Goal: Task Accomplishment & Management: Complete application form

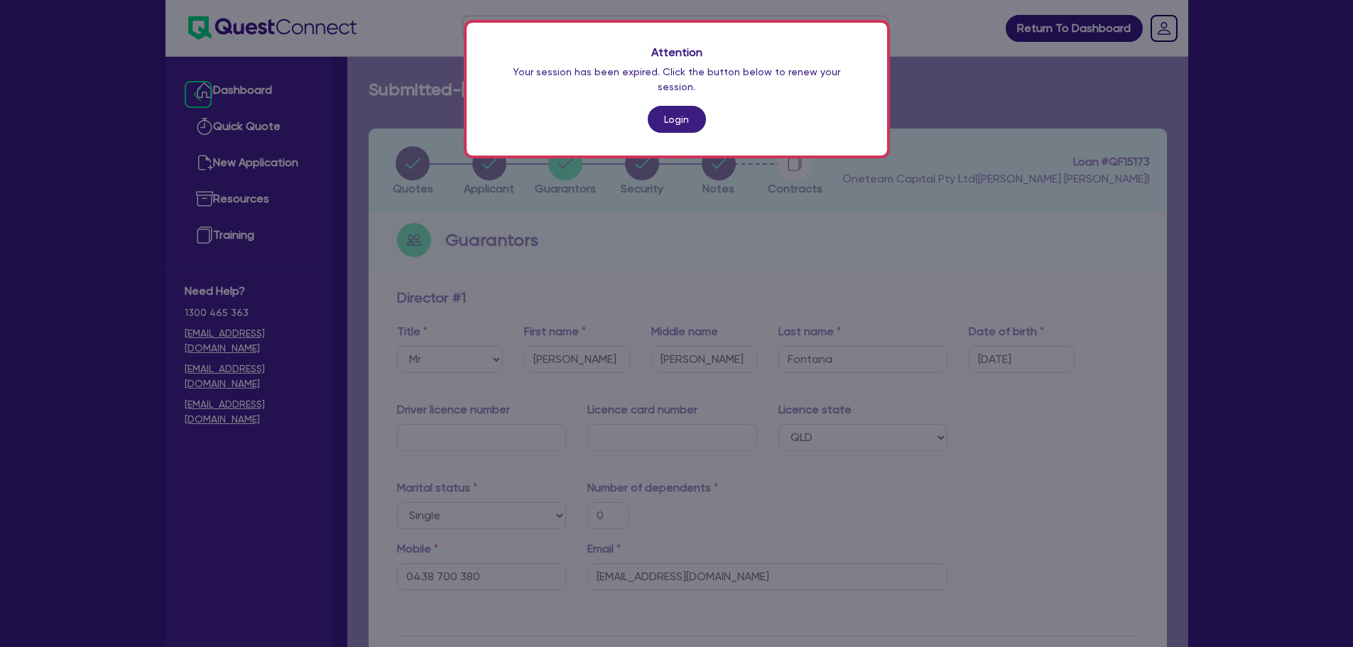
select select "MR"
select select "QLD"
select select "SINGLE"
click at [662, 106] on link "Login" at bounding box center [677, 119] width 58 height 27
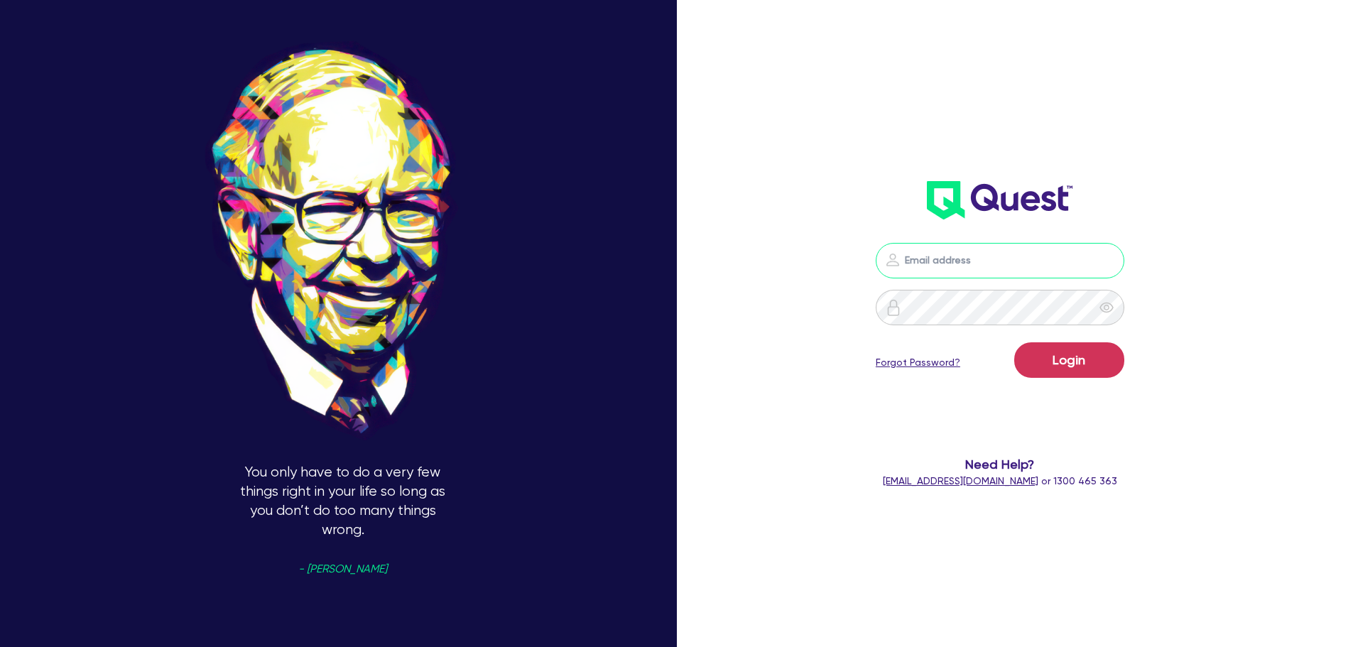
click at [955, 259] on input "email" at bounding box center [1000, 261] width 249 height 36
type input "[EMAIL_ADDRESS][PERSON_NAME][DOMAIN_NAME]"
click at [1046, 338] on form "rob.matheson@quest.finance Login Forgot Password? Need Help? help@quest.finance…" at bounding box center [1000, 366] width 363 height 246
click at [1049, 351] on button "Login" at bounding box center [1069, 360] width 110 height 36
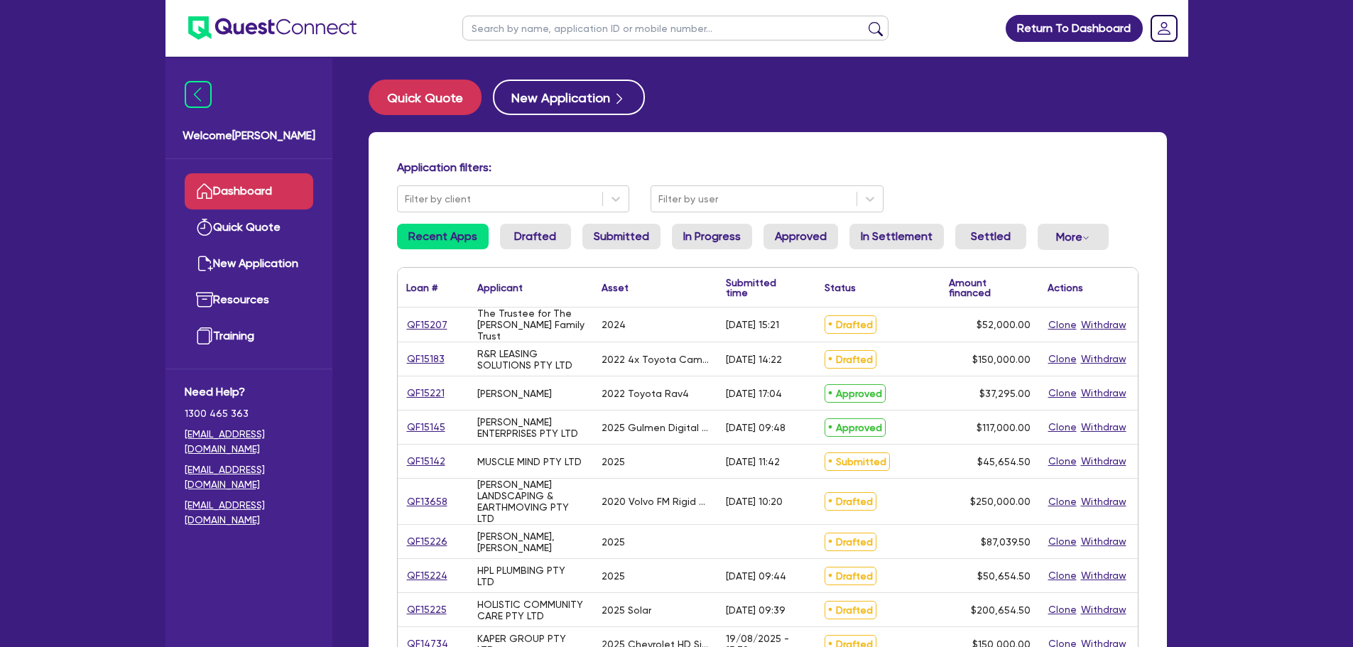
drag, startPoint x: 553, startPoint y: 31, endPoint x: 568, endPoint y: 31, distance: 14.9
click at [553, 31] on input "text" at bounding box center [675, 28] width 426 height 25
type input "aldo"
click at [864, 21] on button "submit" at bounding box center [875, 31] width 23 height 20
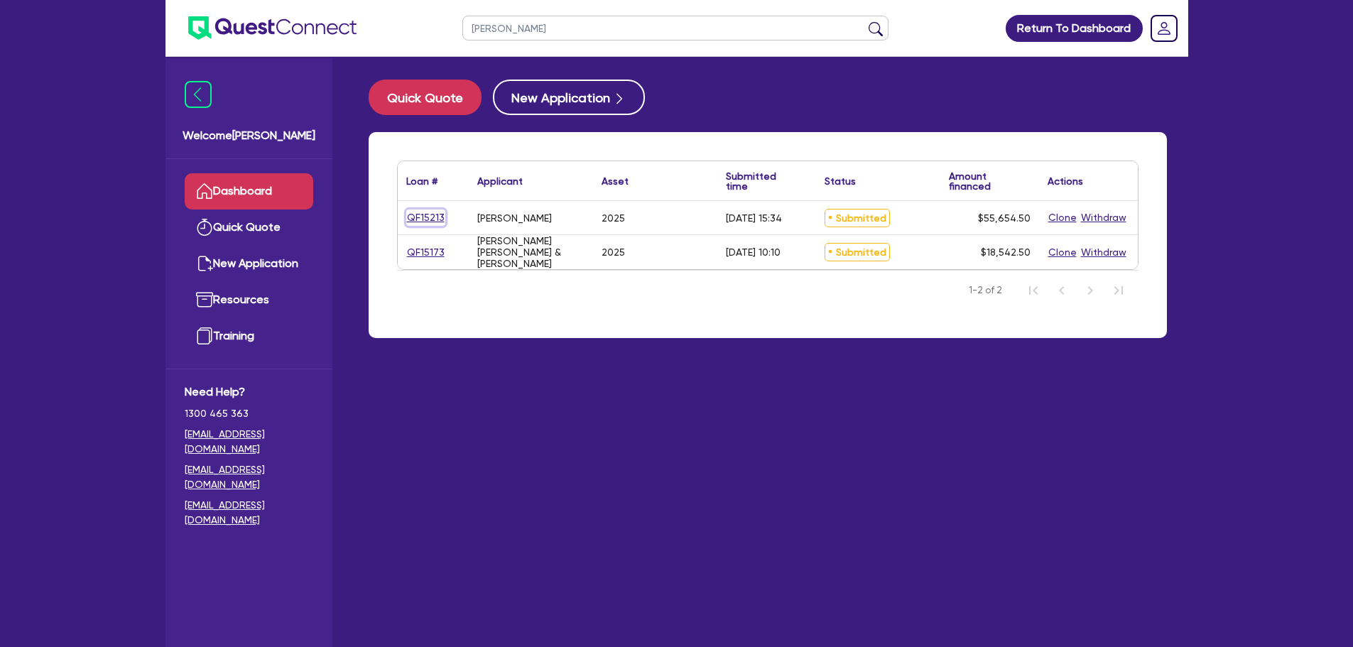
click at [423, 214] on link "QF15213" at bounding box center [425, 218] width 39 height 16
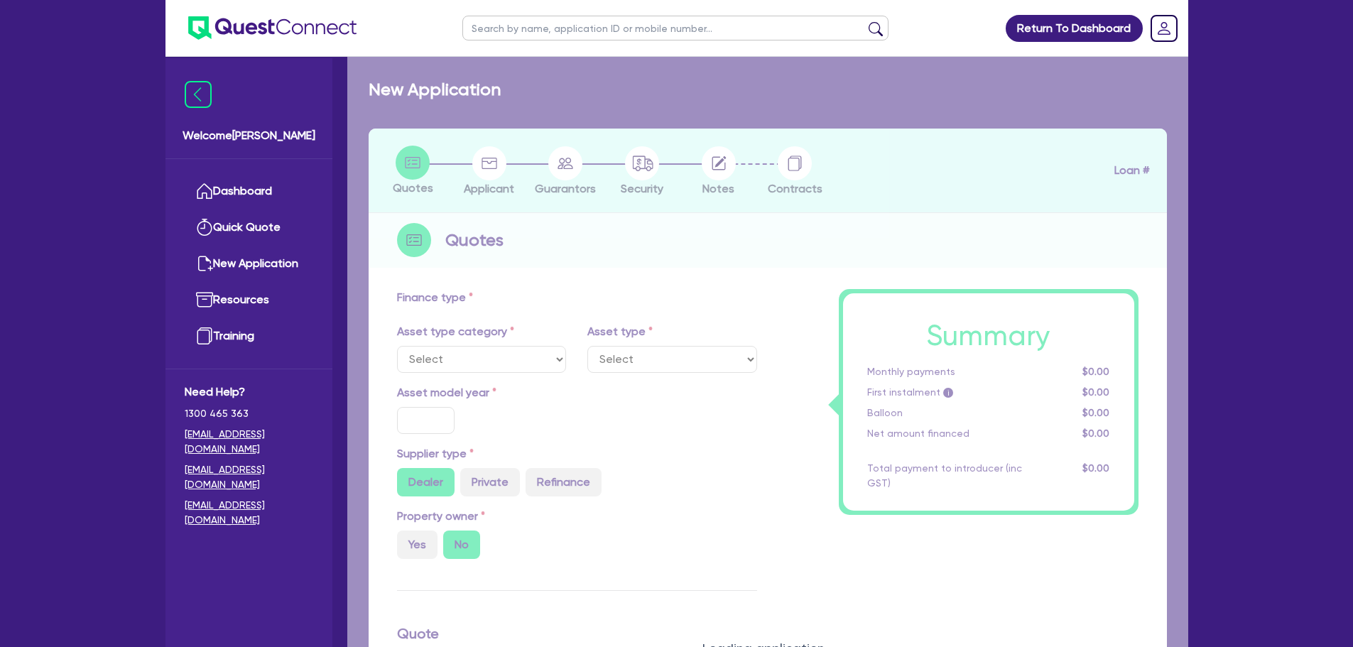
select select "SECONDARY_ASSETS"
type input "2025"
radio input "true"
type input "55,000"
type input "3"
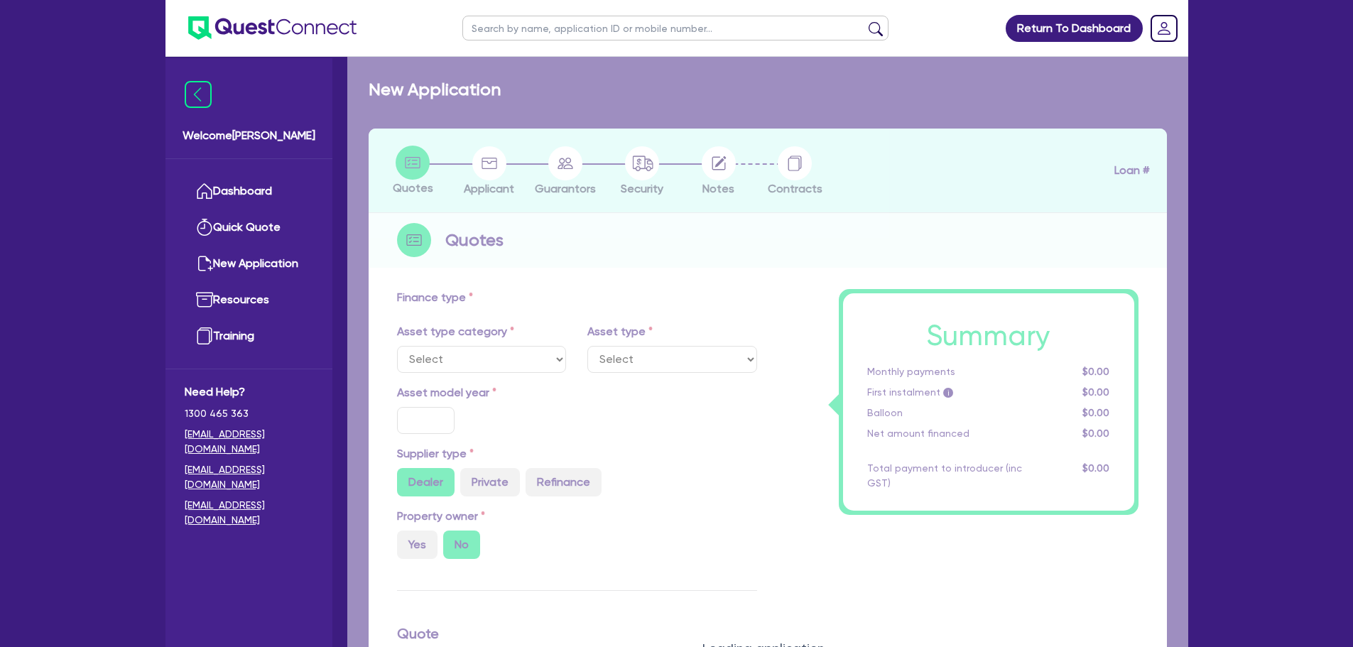
type input "1,669.64"
type input "8.99"
select select "SOLAR_AND_RENEWABLES"
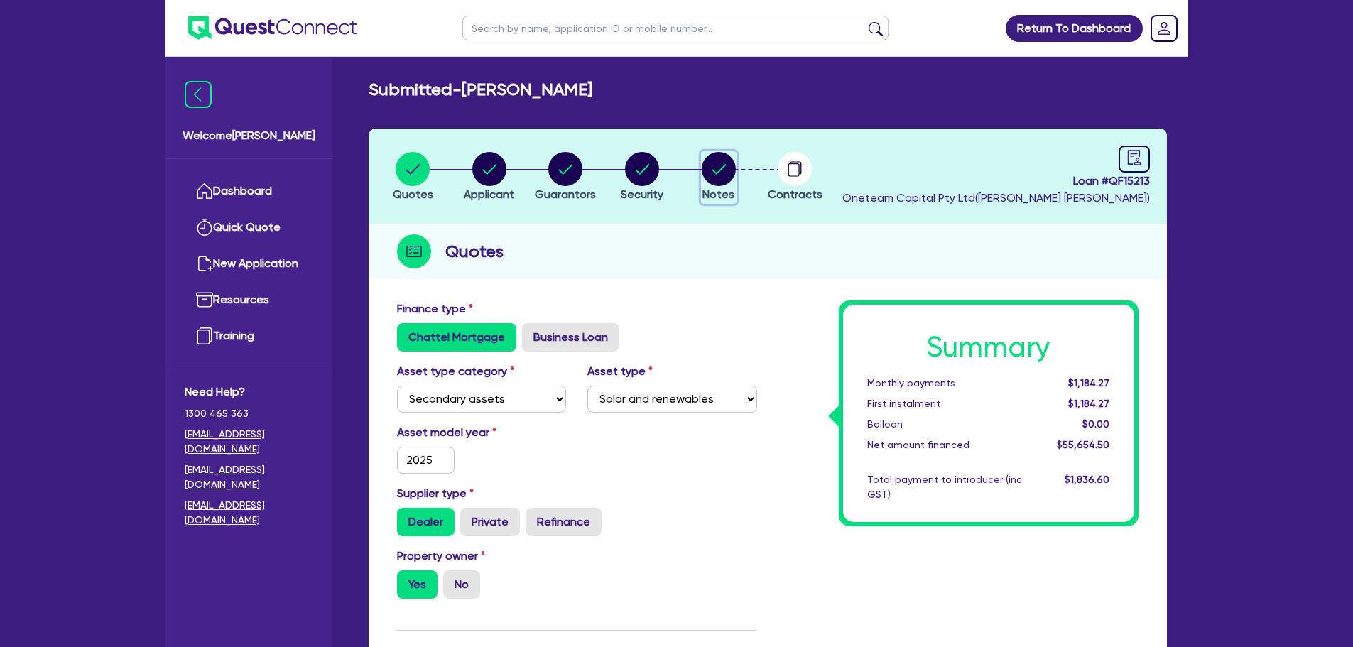
click at [715, 186] on button "Notes" at bounding box center [719, 177] width 36 height 53
select select "Other"
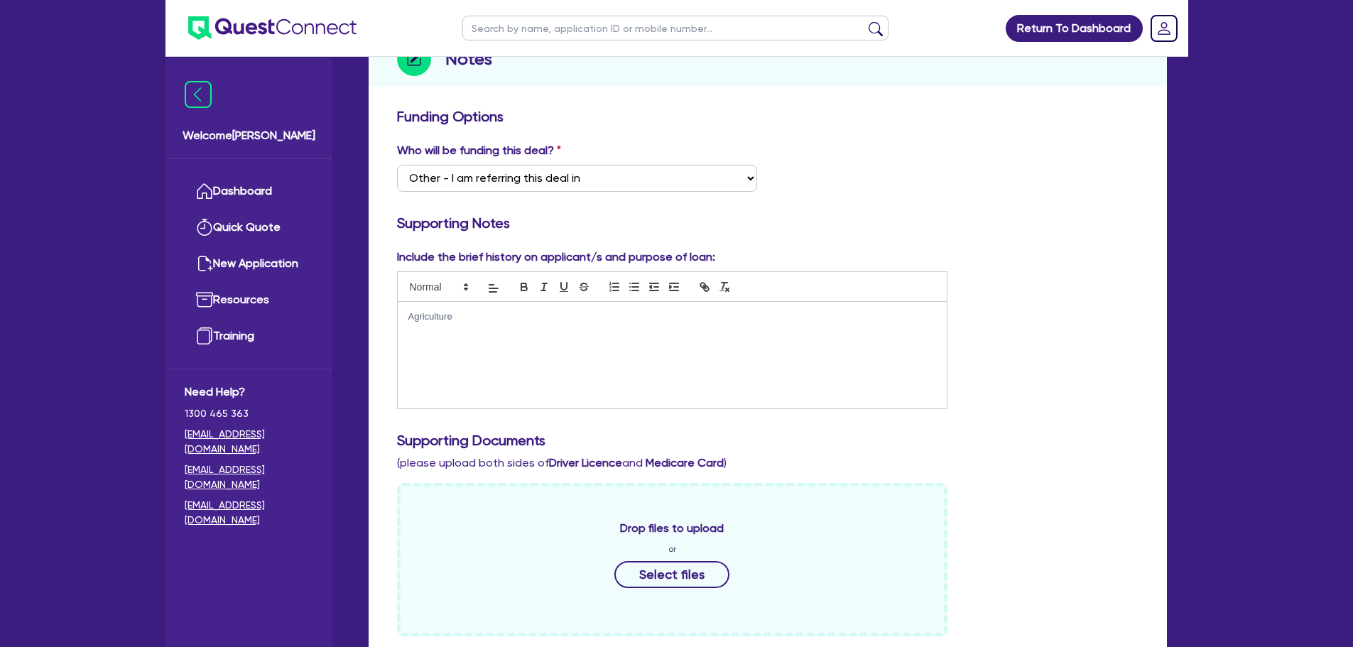
scroll to position [497, 0]
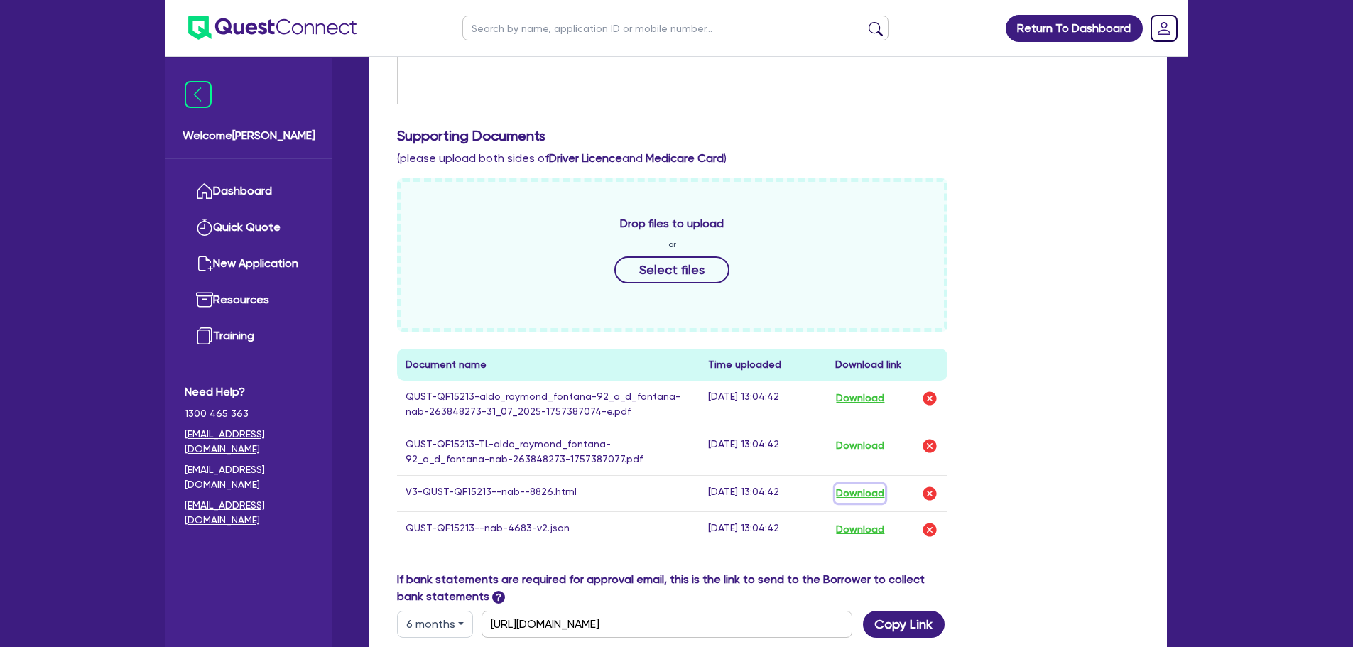
click at [865, 489] on button "Download" at bounding box center [860, 493] width 50 height 18
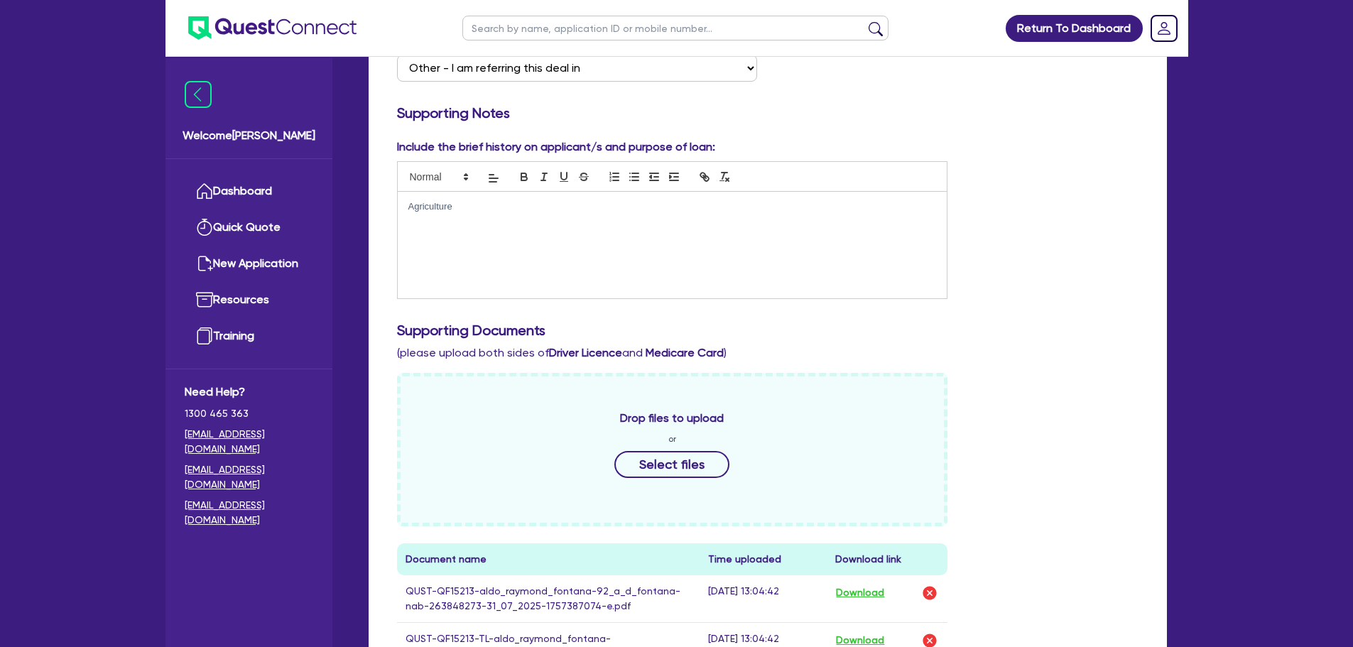
scroll to position [0, 0]
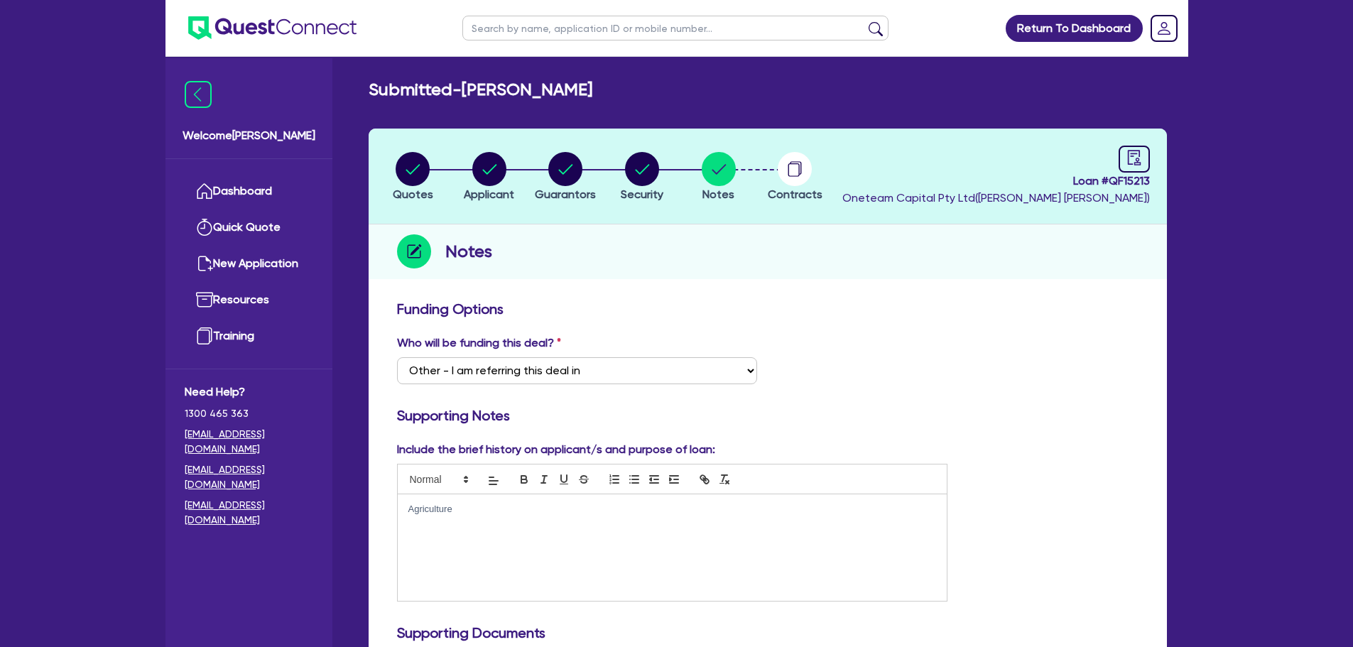
click at [516, 31] on input "text" at bounding box center [675, 28] width 426 height 25
type input "sarah"
click button "submit" at bounding box center [875, 31] width 23 height 20
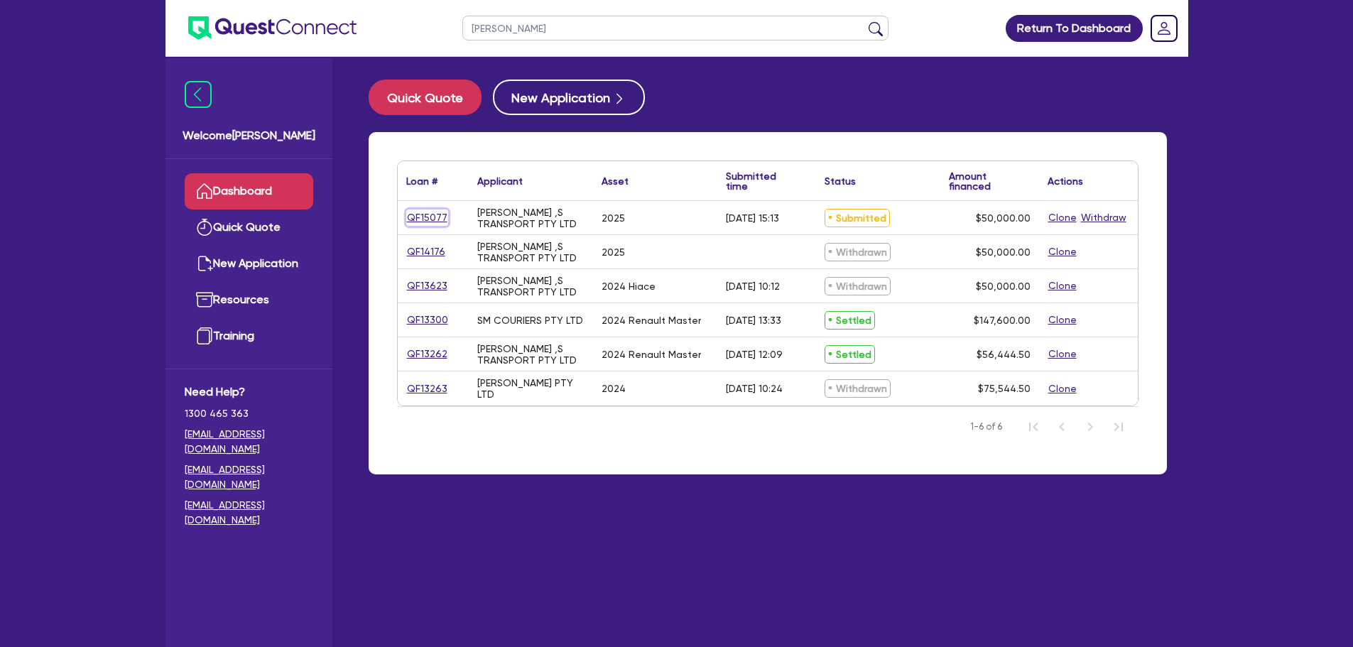
click at [410, 219] on link "QF15077" at bounding box center [427, 218] width 42 height 16
select select "CARS_AND_LIGHT_TRUCKS"
select select "PASSENGER_VEHICLES"
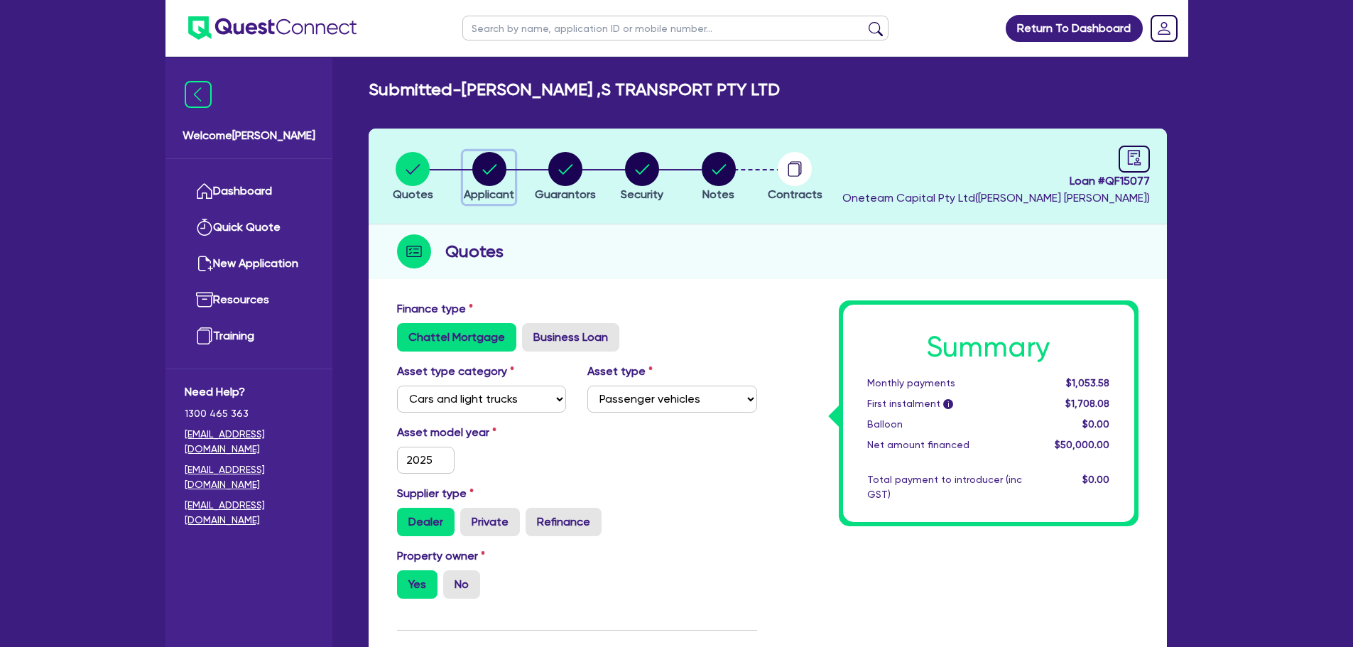
click at [474, 175] on icon "button" at bounding box center [489, 169] width 34 height 34
select select "COMPANY"
select select "TRANSPORT_WAREHOUSING"
select select "POSTAL_DELIVERY"
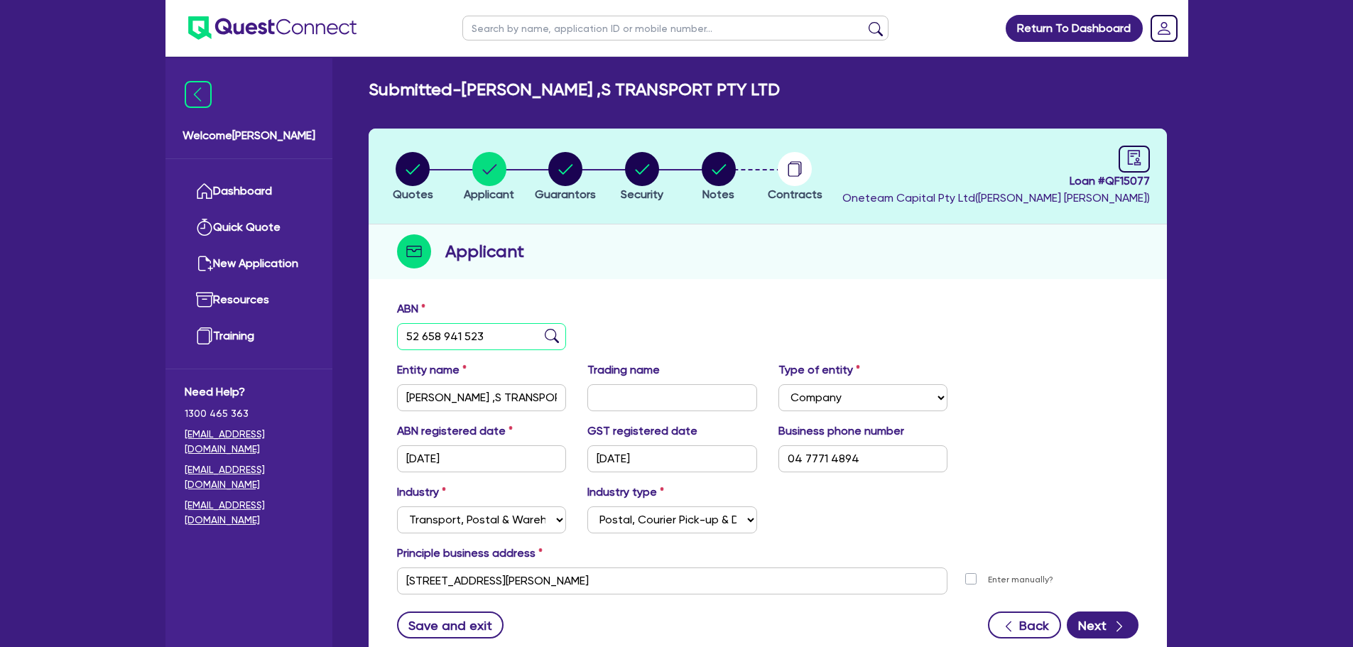
drag, startPoint x: 505, startPoint y: 341, endPoint x: 342, endPoint y: 362, distance: 164.0
click at [342, 362] on div "Welcome Rob Dashboard Quick Quote New Application Ref Company Ref Salesperson R…" at bounding box center [676, 377] width 1023 height 754
paste input "12 3"
type input "12 3"
click at [612, 349] on div "ABN 12 3" at bounding box center [767, 330] width 763 height 61
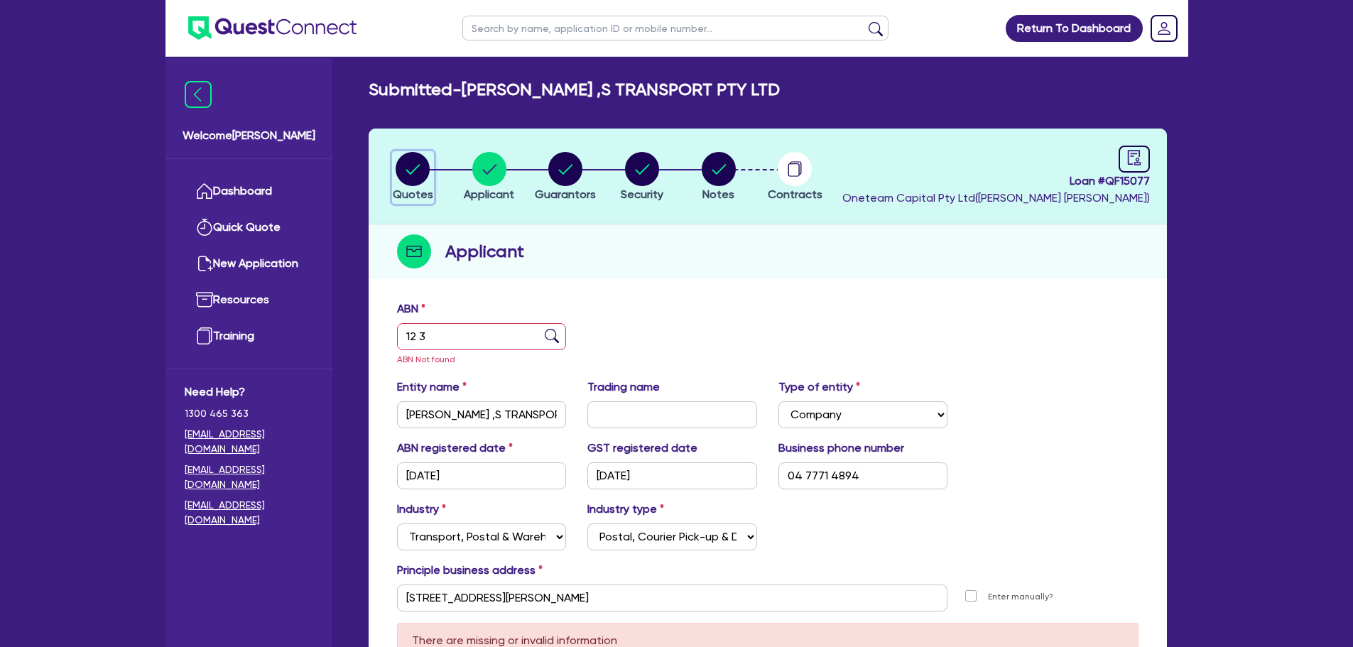
click at [409, 173] on icon "button" at bounding box center [413, 169] width 34 height 34
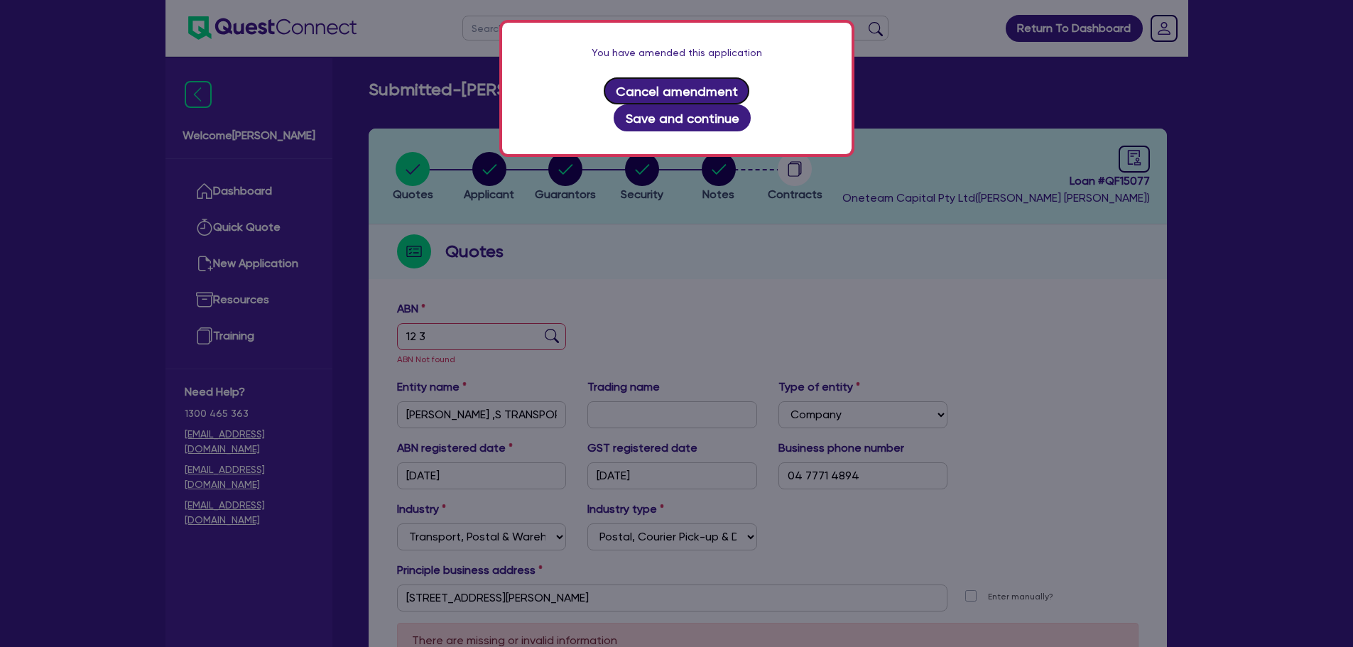
click at [611, 95] on button "Cancel amendment" at bounding box center [677, 90] width 146 height 27
select select "CARS_AND_LIGHT_TRUCKS"
select select "PASSENGER_VEHICLES"
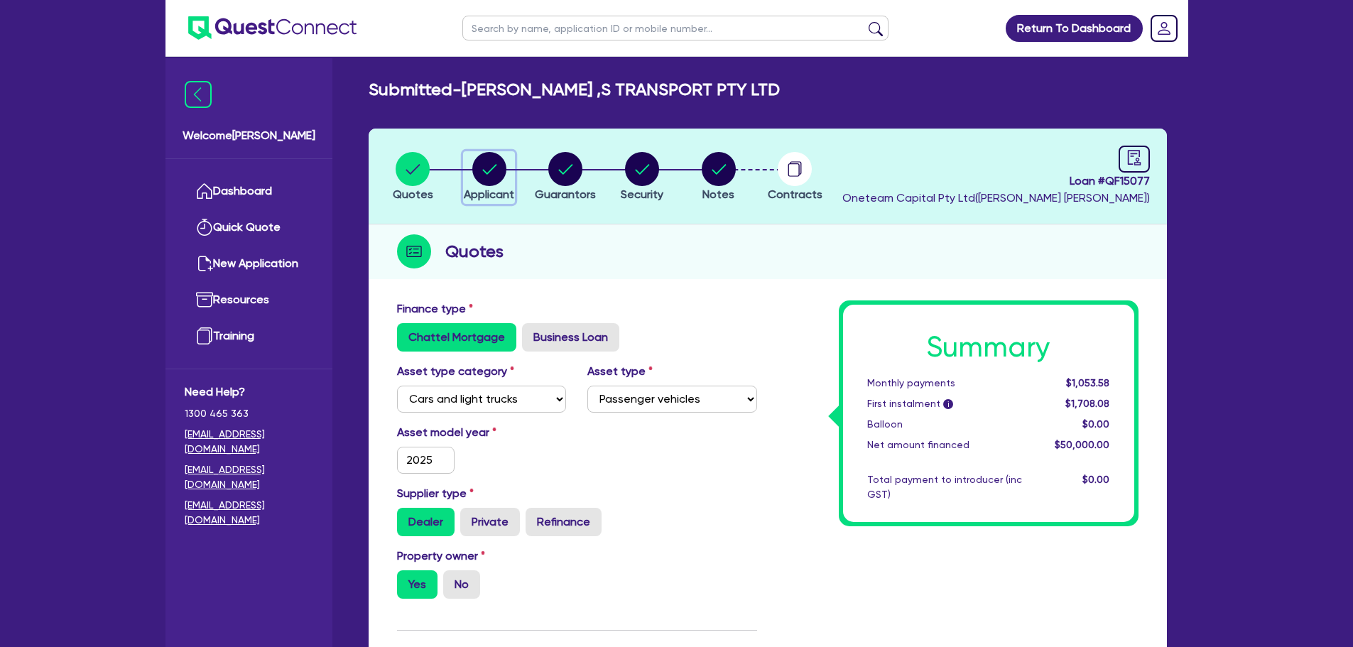
click at [475, 171] on circle "button" at bounding box center [489, 169] width 34 height 34
select select "COMPANY"
select select "TRANSPORT_WAREHOUSING"
select select "POSTAL_DELIVERY"
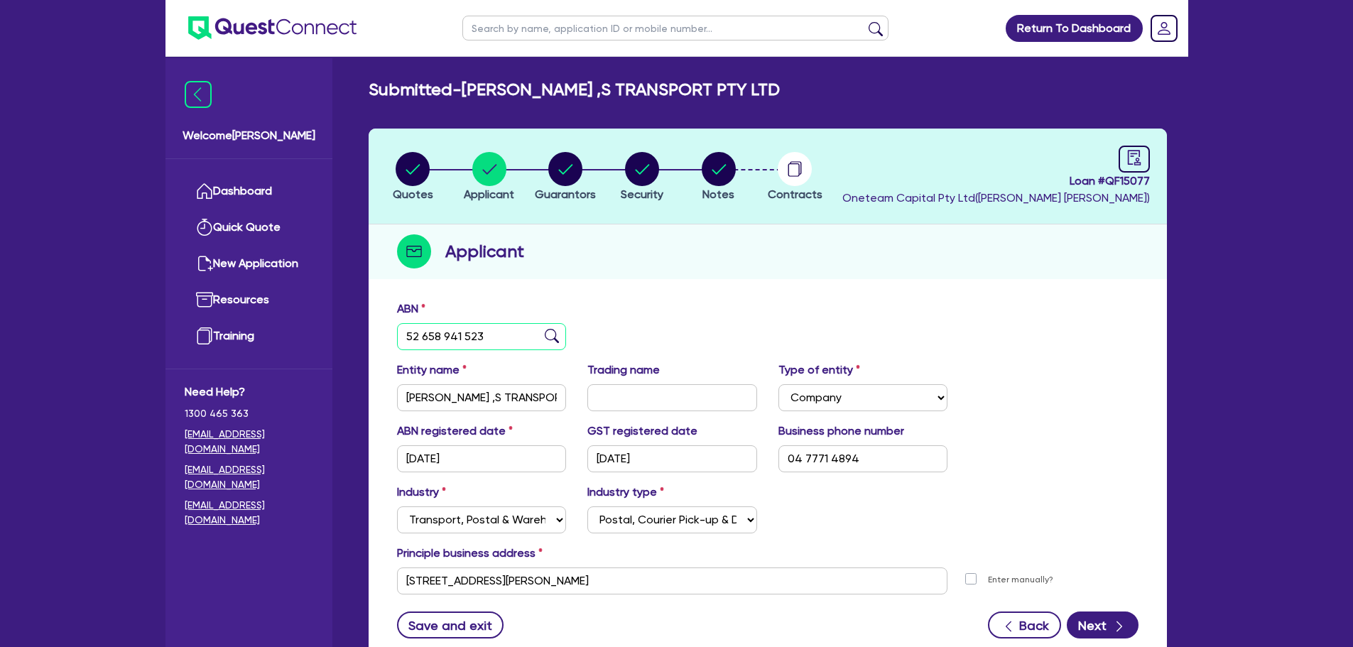
drag, startPoint x: 479, startPoint y: 335, endPoint x: 361, endPoint y: 343, distance: 118.2
click at [361, 343] on div "Quotes Applicant Guarantors Security Notes Contracts Loan # QF15077 Oneteam Cap…" at bounding box center [768, 406] width 820 height 555
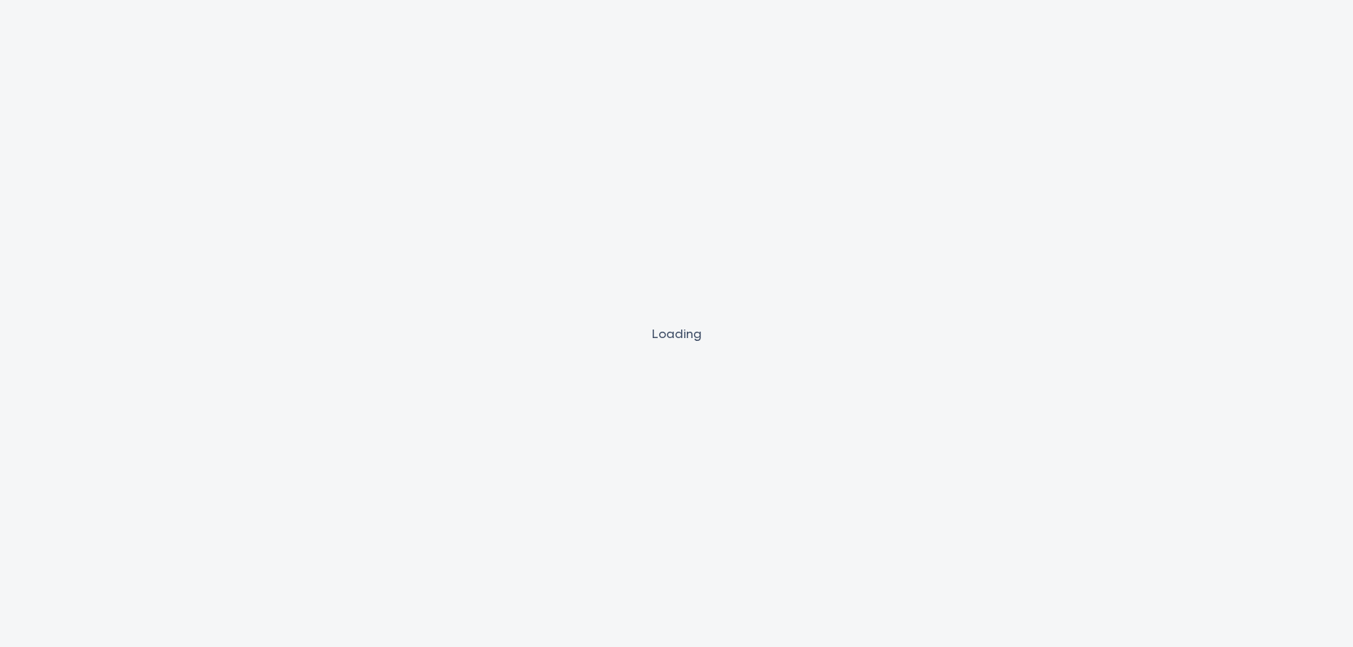
select select "Other"
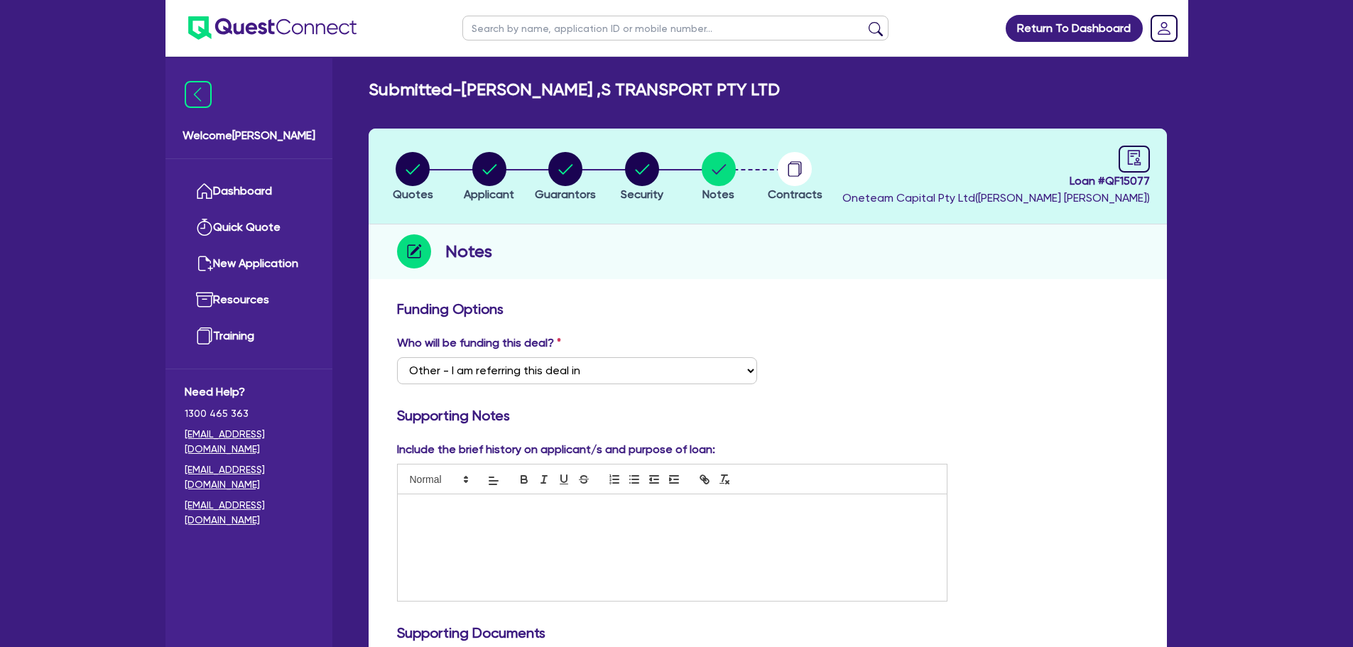
click at [523, 33] on input "text" at bounding box center [675, 28] width 426 height 25
type input "sunset"
click button "submit" at bounding box center [875, 31] width 23 height 20
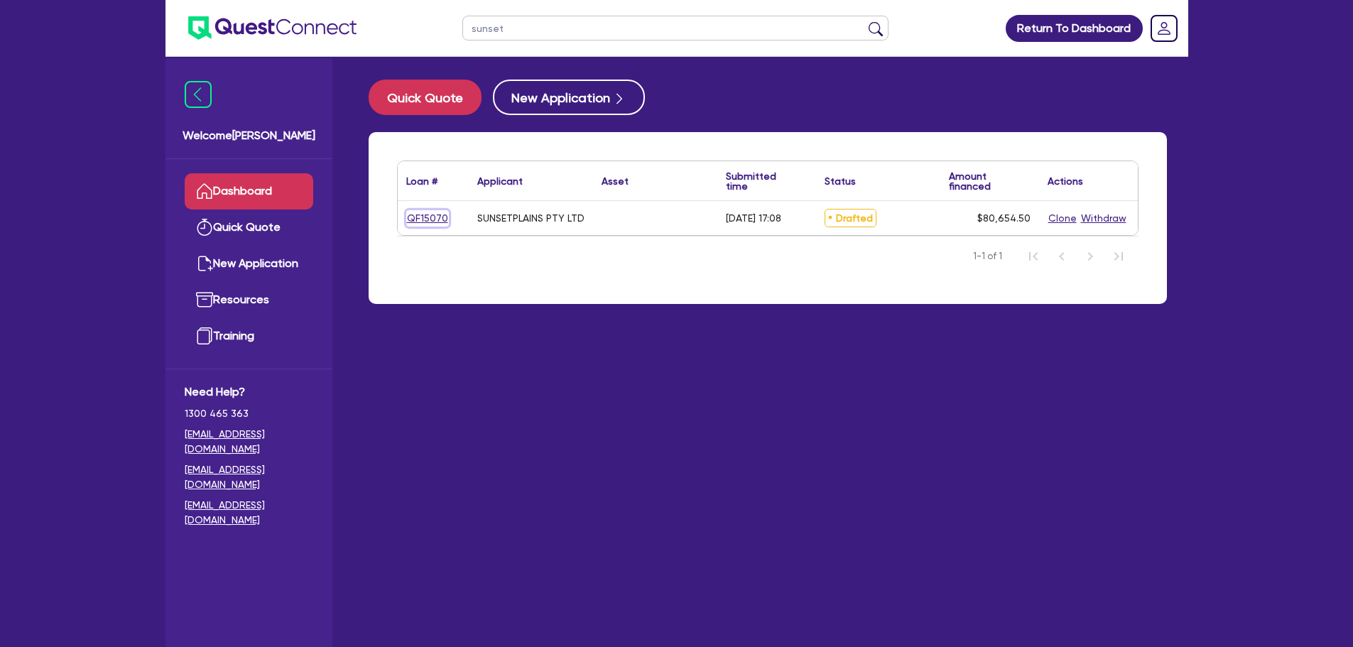
click at [423, 212] on link "QF15070" at bounding box center [427, 218] width 43 height 16
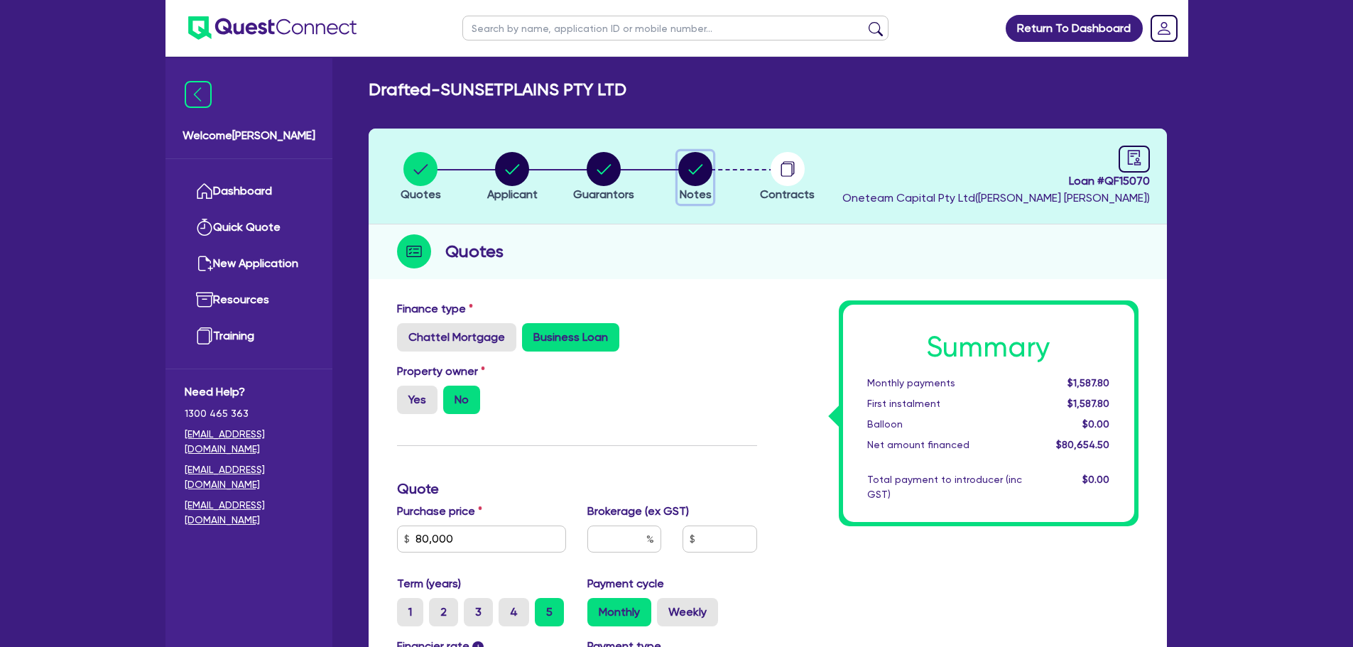
click at [698, 168] on circle "button" at bounding box center [695, 169] width 34 height 34
select select "Other"
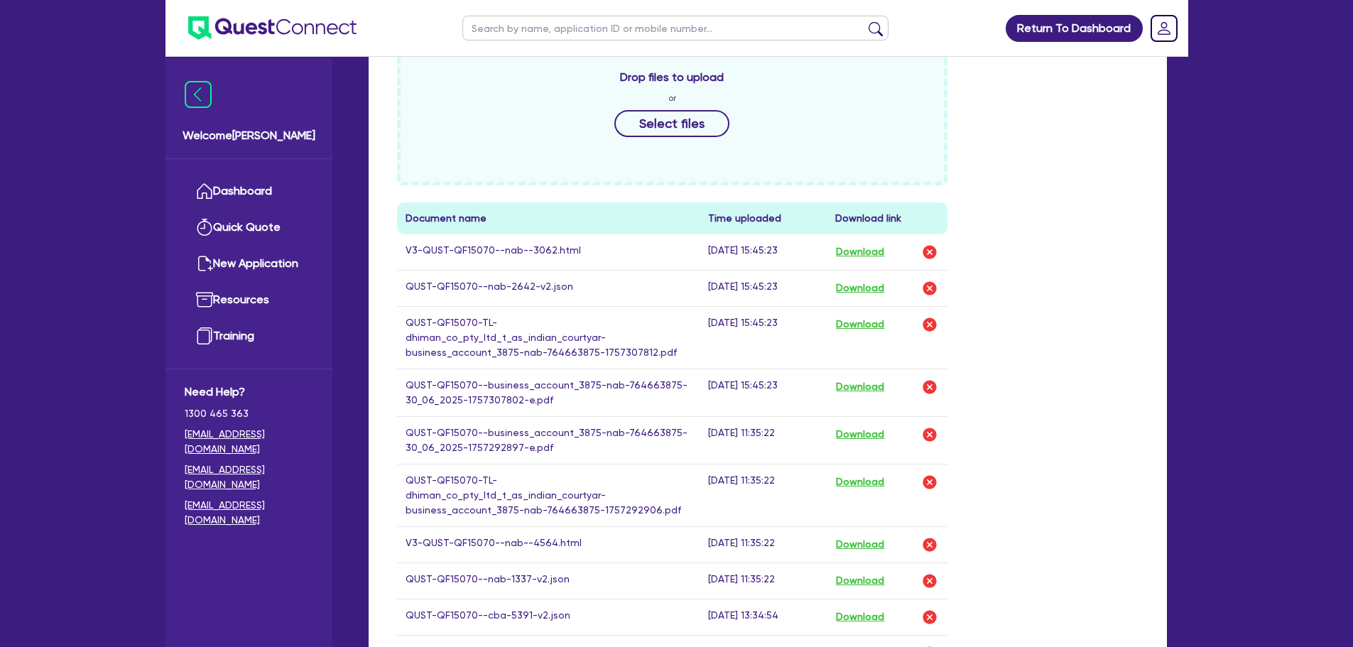
scroll to position [1055, 0]
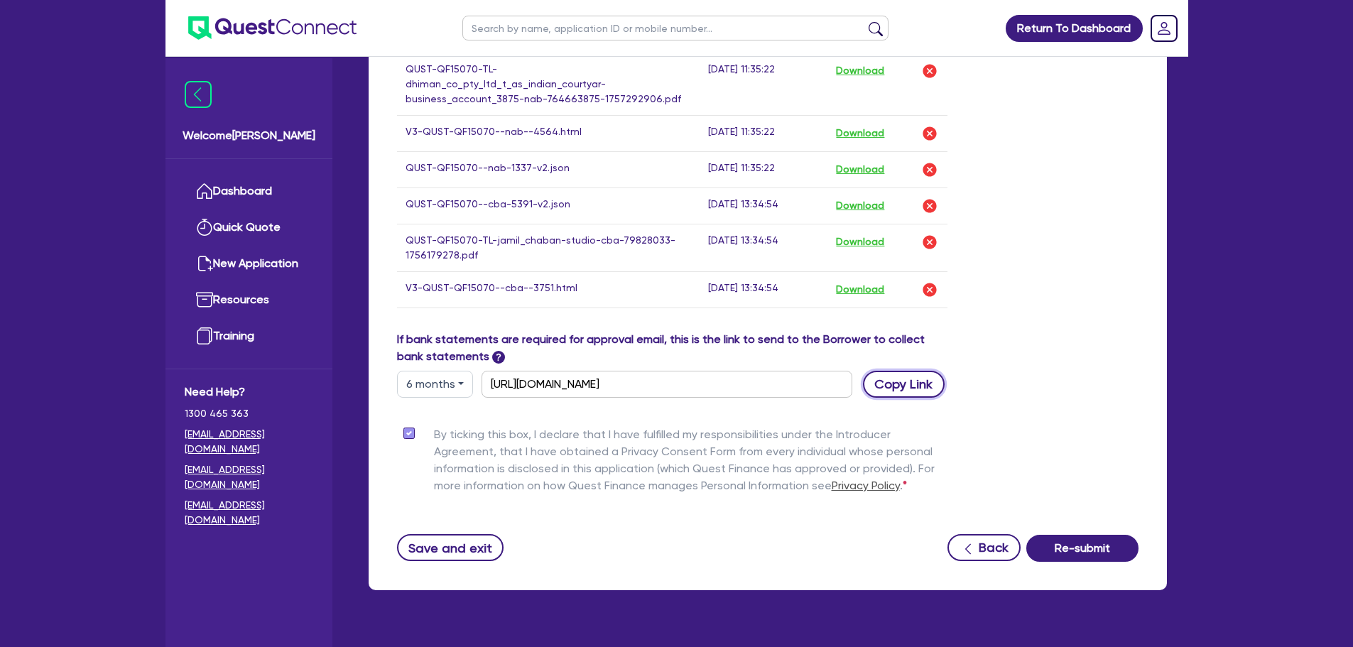
click at [916, 371] on button "Copy Link" at bounding box center [904, 384] width 82 height 27
